Goal: Navigation & Orientation: Find specific page/section

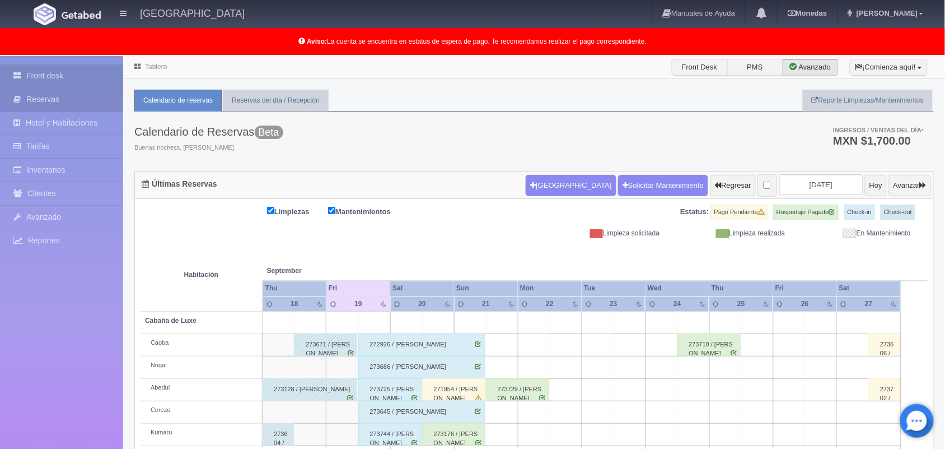
click at [58, 68] on link "Front desk" at bounding box center [61, 75] width 123 height 23
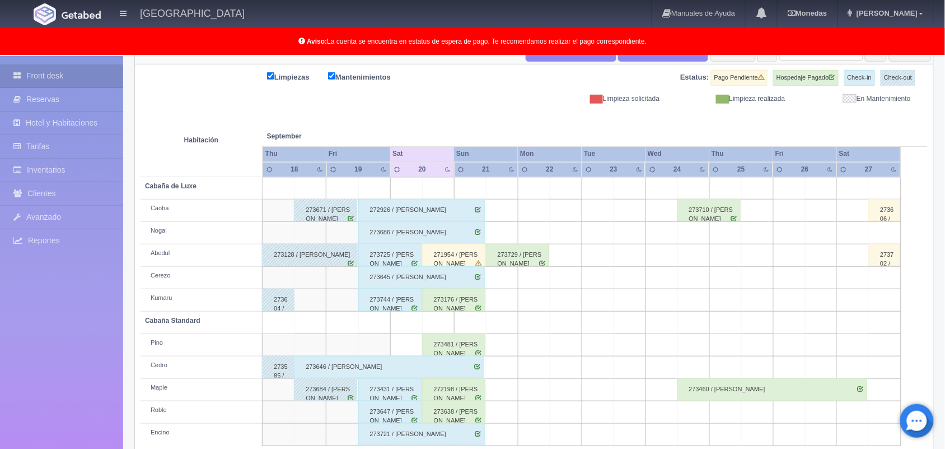
scroll to position [156, 0]
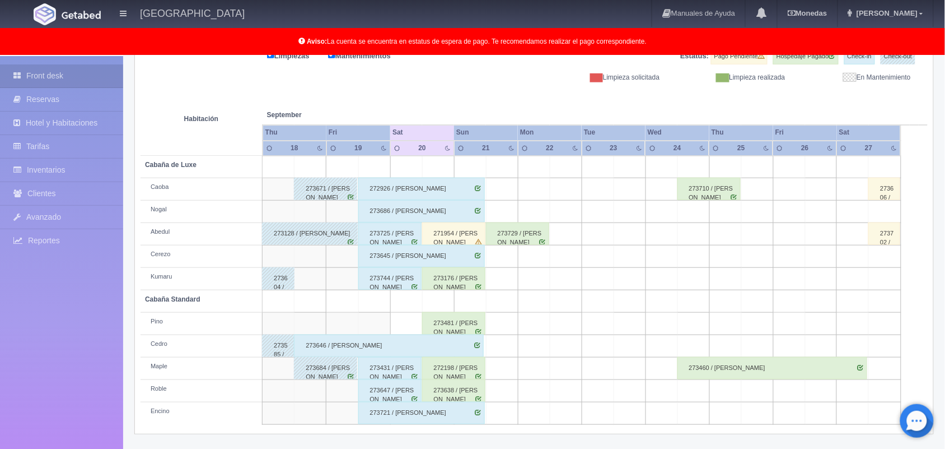
click at [823, 101] on th at bounding box center [821, 103] width 96 height 43
